Goal: Task Accomplishment & Management: Use online tool/utility

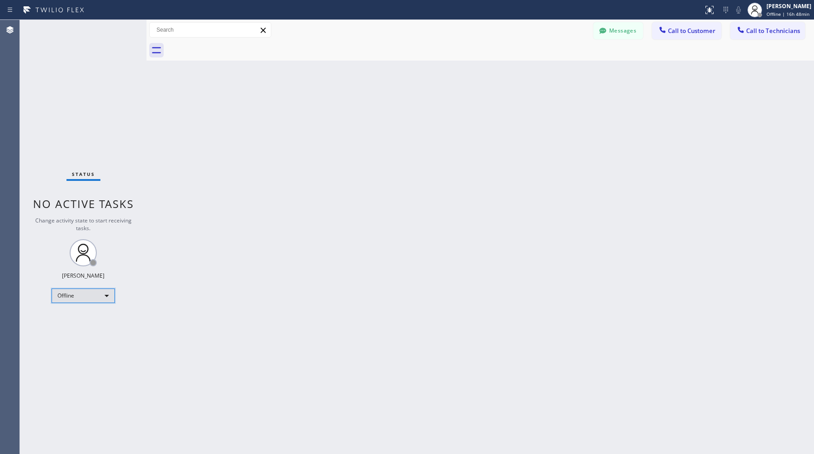
click at [98, 294] on div "Offline" at bounding box center [83, 295] width 63 height 14
click at [87, 316] on li "Available" at bounding box center [82, 319] width 61 height 11
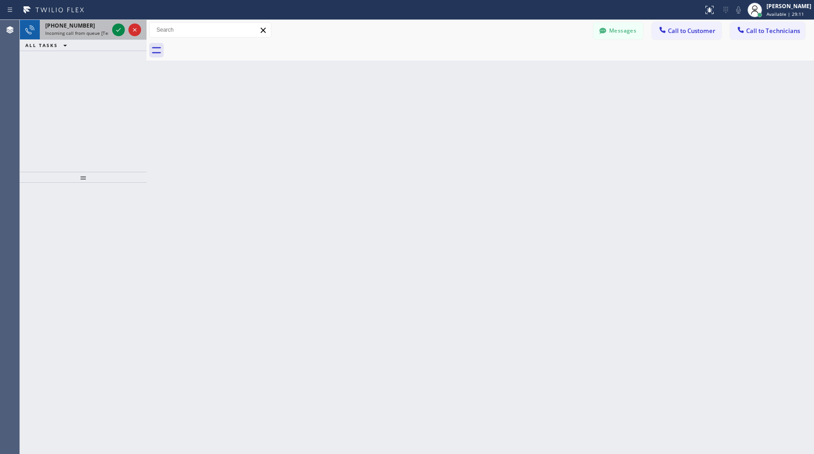
click at [71, 25] on span "[PHONE_NUMBER]" at bounding box center [70, 26] width 50 height 8
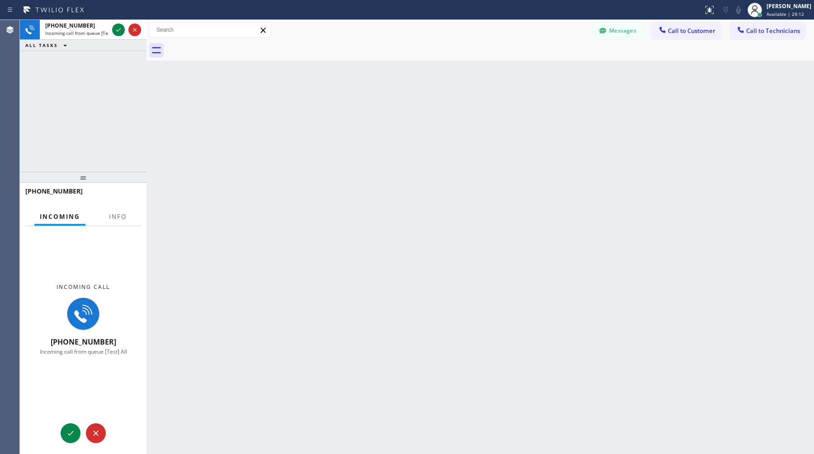
click at [110, 203] on div at bounding box center [79, 200] width 109 height 8
click at [109, 208] on button "Info" at bounding box center [118, 217] width 28 height 18
